Goal: Information Seeking & Learning: Learn about a topic

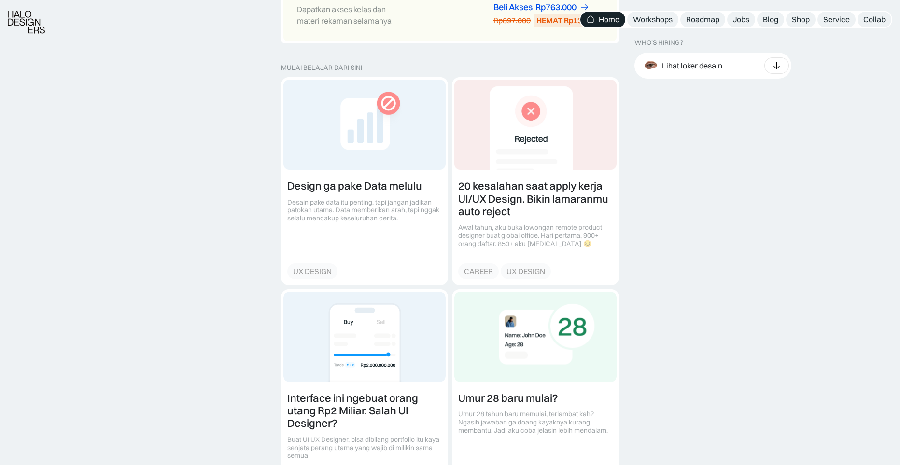
scroll to position [1030, 0]
click at [387, 206] on link at bounding box center [364, 180] width 166 height 207
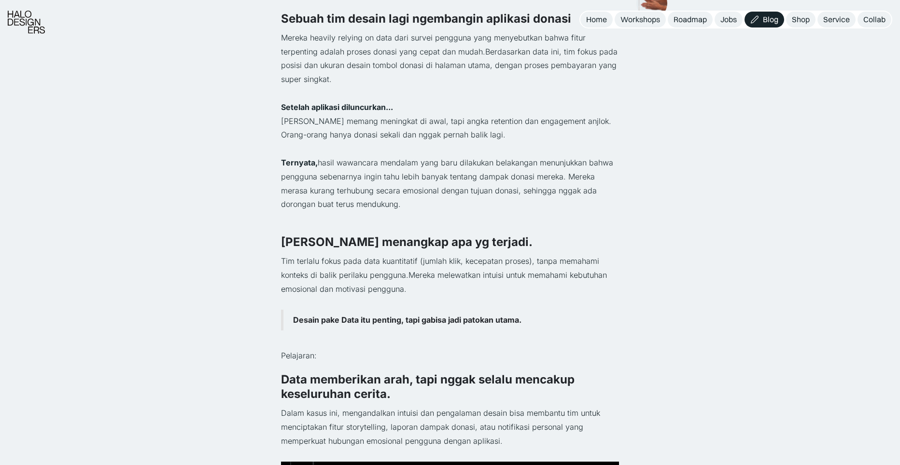
scroll to position [393, 0]
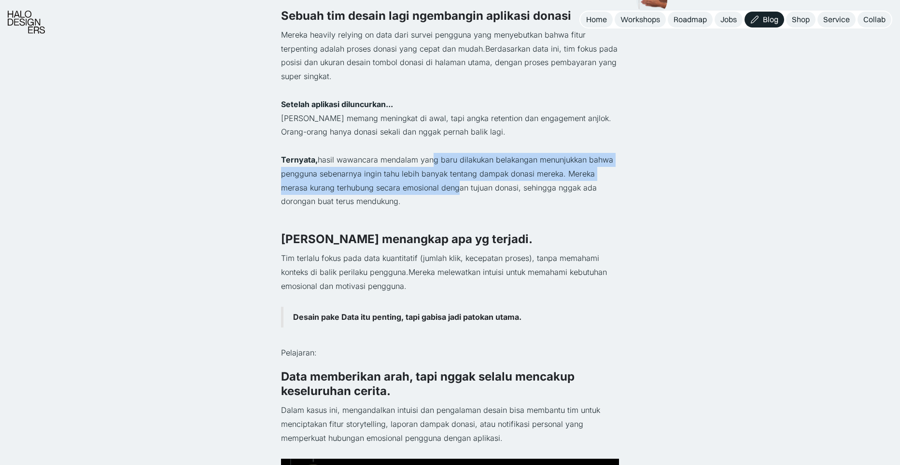
drag, startPoint x: 428, startPoint y: 159, endPoint x: 448, endPoint y: 182, distance: 29.4
click at [453, 188] on p "Ternyata, hasil wawancara mendalam yang baru dilakukan belakangan menunjukkan b…" at bounding box center [450, 181] width 338 height 56
click at [448, 182] on p "Ternyata, hasil wawancara mendalam yang baru dilakukan belakangan menunjukkan b…" at bounding box center [450, 181] width 338 height 56
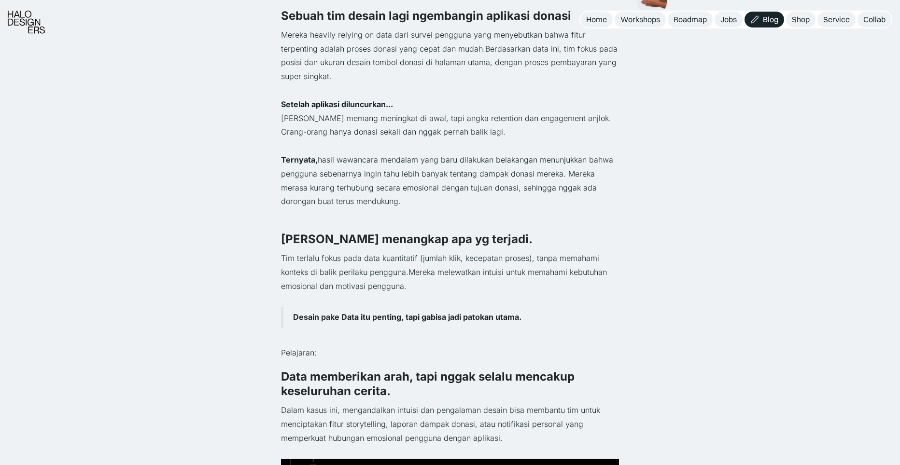
drag, startPoint x: 424, startPoint y: 201, endPoint x: 327, endPoint y: 148, distance: 111.0
click at [327, 148] on div "Contoh Kasus: Sebuah tim desain lagi ngembangin aplikasi donasi Mereka heavily …" at bounding box center [450, 259] width 338 height 548
click at [326, 147] on p "‍" at bounding box center [450, 146] width 338 height 14
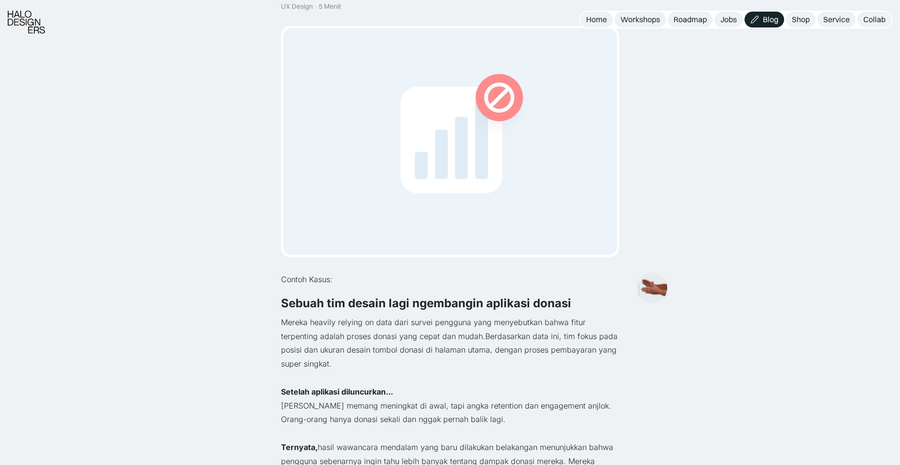
scroll to position [110, 0]
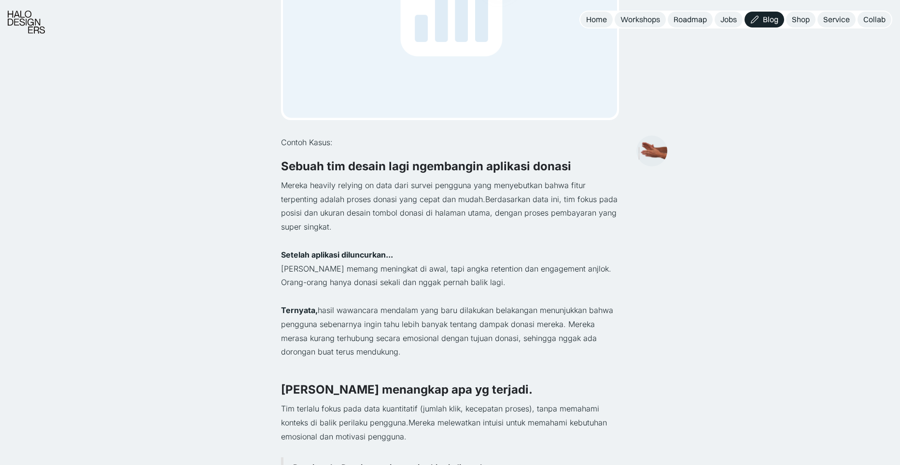
scroll to position [243, 0]
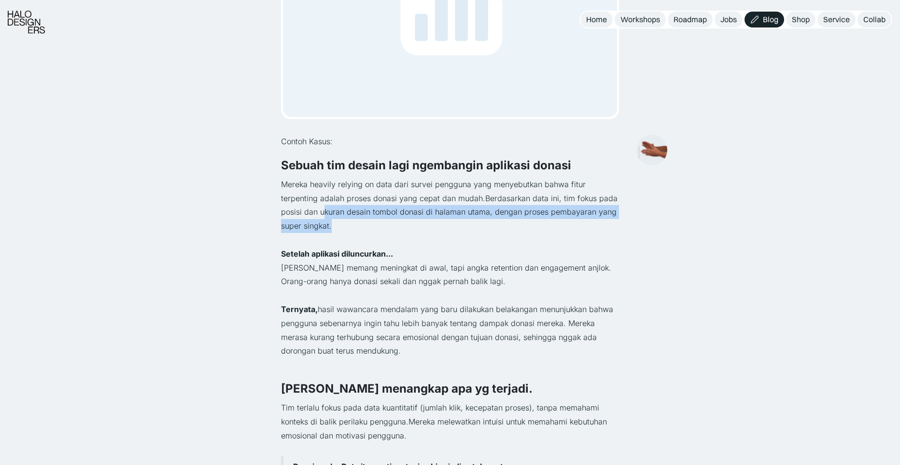
drag, startPoint x: 324, startPoint y: 212, endPoint x: 351, endPoint y: 228, distance: 31.2
click at [351, 228] on p "Mereka heavily relying on data dari survei pengguna yang menyebutkan bahwa fitu…" at bounding box center [450, 206] width 338 height 56
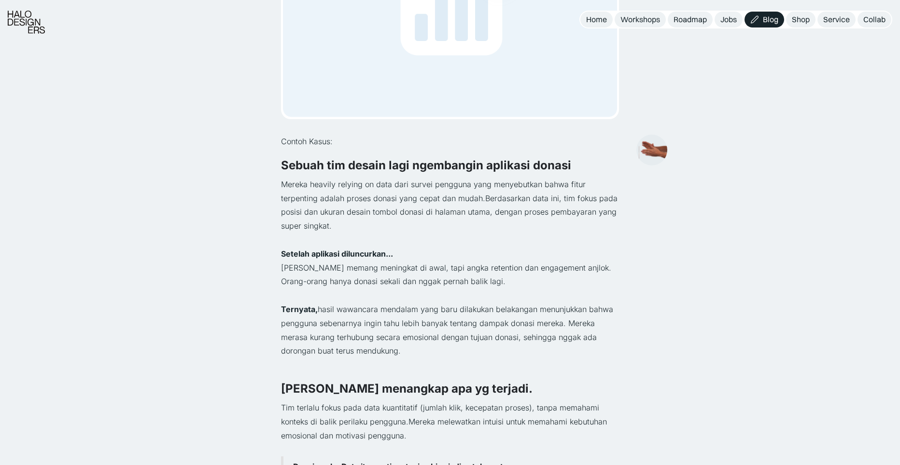
scroll to position [382, 0]
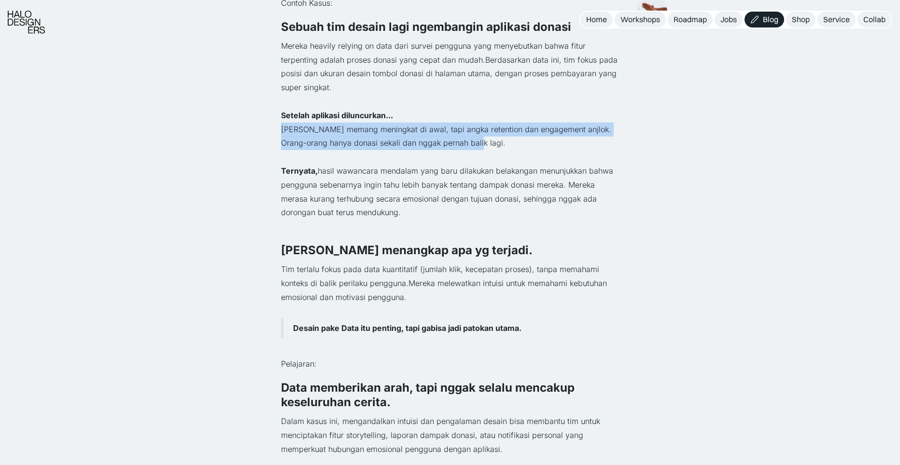
drag, startPoint x: 271, startPoint y: 134, endPoint x: 485, endPoint y: 148, distance: 214.4
click at [485, 148] on p "Donasi memang meningkat di awal, tapi angka retention dan engagement anjlok. Or…" at bounding box center [450, 137] width 338 height 28
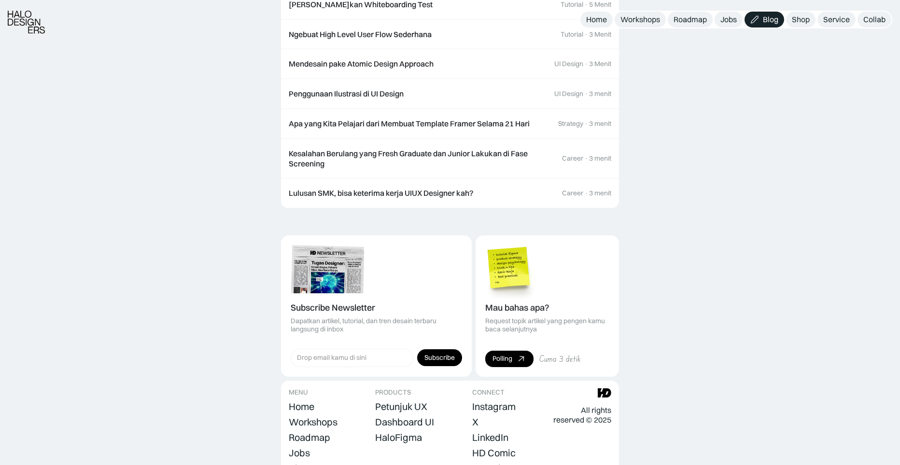
scroll to position [1143, 0]
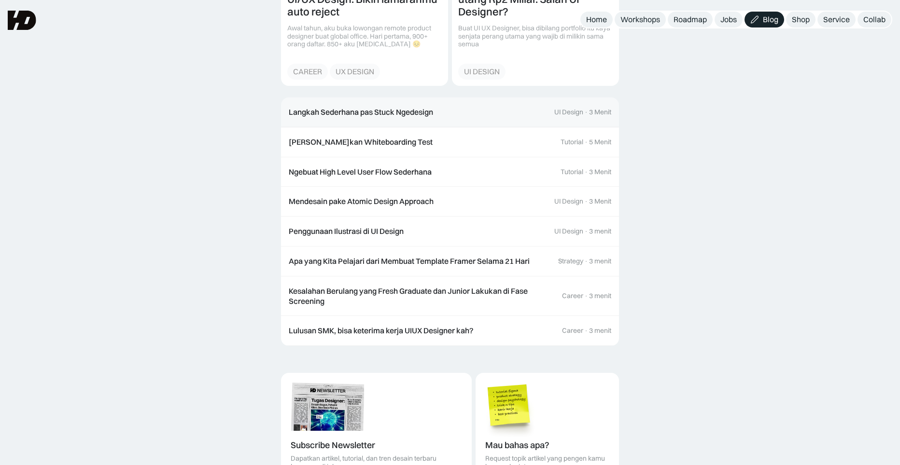
click at [407, 125] on link "Langkah Sederhana pas Stuck Ngedesign UI Design · 3 Menit" at bounding box center [450, 113] width 338 height 30
click at [393, 137] on div "Cara Mengerjakan Whiteboarding Test" at bounding box center [361, 142] width 144 height 10
